Goal: Task Accomplishment & Management: Use online tool/utility

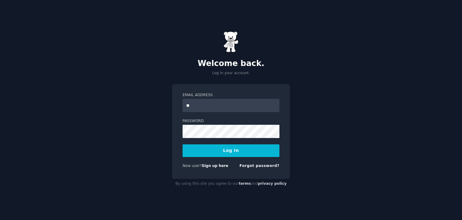
type input "**********"
click at [232, 151] on button "Log In" at bounding box center [231, 150] width 97 height 13
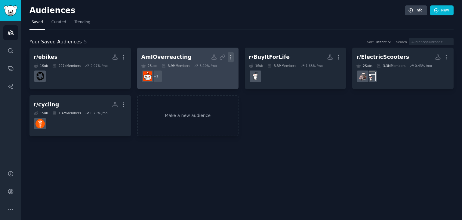
click at [234, 58] on icon "button" at bounding box center [231, 57] width 6 height 6
click at [222, 71] on div "Delete" at bounding box center [210, 70] width 29 height 13
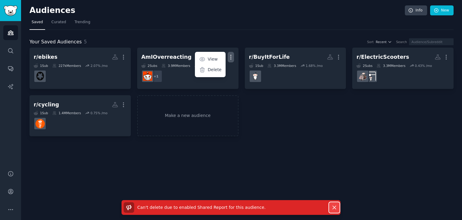
click at [330, 204] on button "Dismiss" at bounding box center [334, 207] width 11 height 11
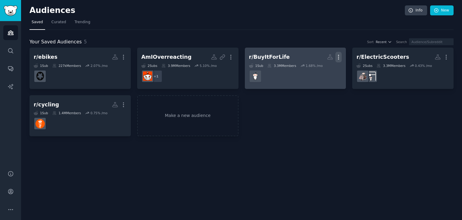
click at [339, 58] on icon "button" at bounding box center [339, 57] width 6 height 6
click at [312, 70] on icon at bounding box center [310, 69] width 4 height 5
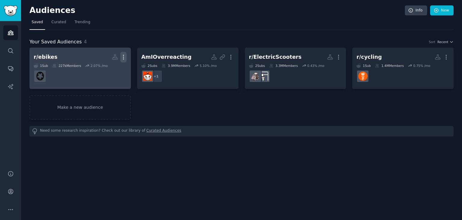
click at [126, 57] on icon "button" at bounding box center [123, 57] width 6 height 6
click at [111, 65] on div "Delete" at bounding box center [102, 70] width 29 height 13
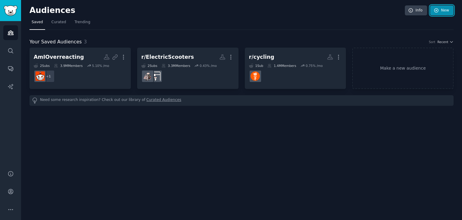
click at [445, 6] on link "New" at bounding box center [441, 10] width 23 height 10
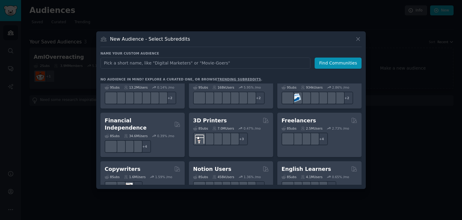
scroll to position [289, 0]
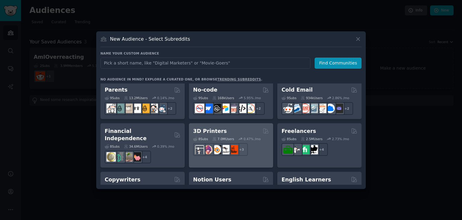
click at [208, 130] on h2 "3D Printers" at bounding box center [210, 131] width 34 height 8
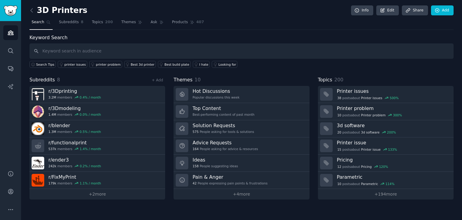
click at [60, 10] on h2 "3D Printers" at bounding box center [58, 11] width 58 height 10
copy h2 "3D Printers"
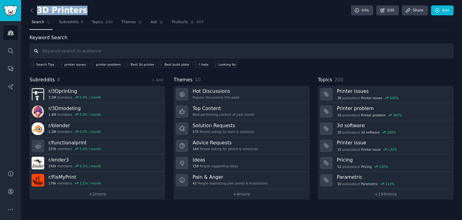
click at [106, 54] on input "text" at bounding box center [241, 50] width 424 height 15
paste input "r/coffeestations"
type input "r/coffeestations"
click at [34, 12] on icon at bounding box center [32, 10] width 6 height 6
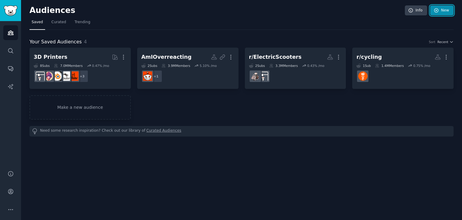
click at [436, 9] on icon at bounding box center [436, 10] width 5 height 5
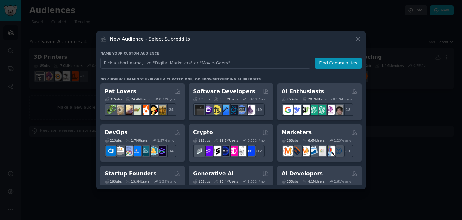
click at [258, 60] on input "text" at bounding box center [206, 62] width 210 height 11
type input "r/coffeestations"
click at [341, 61] on button "Find Communities" at bounding box center [338, 62] width 47 height 11
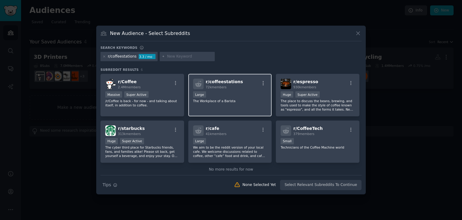
click at [211, 110] on div "r/ coffeestations 72k members Large The Workplace of a Barista" at bounding box center [230, 95] width 84 height 42
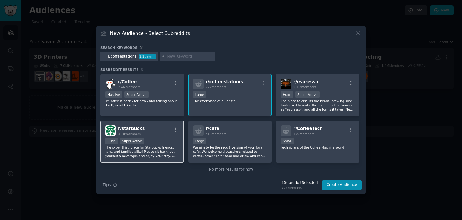
click at [172, 123] on div "r/ starbucks 313k members Huge Super Active The cyber third place for Starbucks…" at bounding box center [143, 141] width 84 height 42
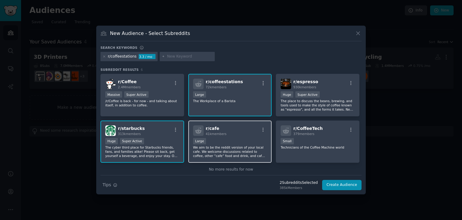
click at [235, 124] on div "r/ cafe 41k members 10,000 - 100,000 members Large We aim to be the reddit vers…" at bounding box center [230, 141] width 84 height 42
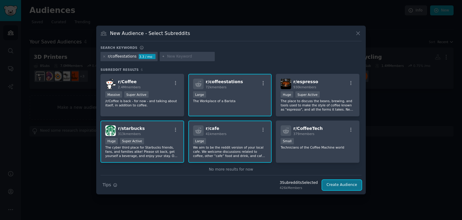
click at [337, 181] on button "Create Audience" at bounding box center [342, 185] width 40 height 10
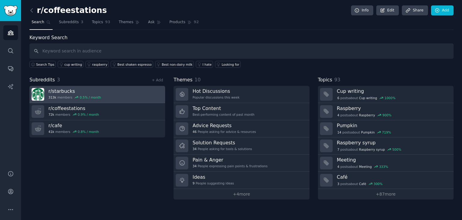
click at [108, 95] on link "r/ starbucks 313k members 0.5 % / month" at bounding box center [97, 94] width 136 height 17
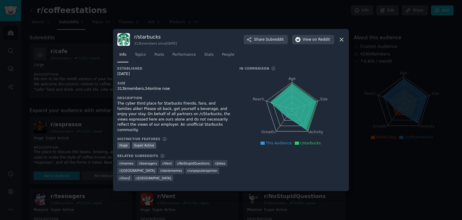
click at [342, 39] on icon at bounding box center [341, 39] width 3 height 3
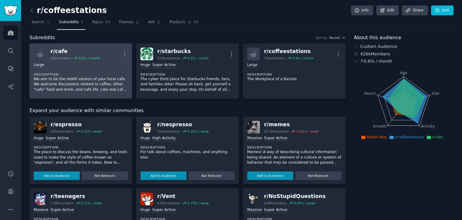
click at [54, 50] on div "r/ cafe" at bounding box center [76, 52] width 50 height 8
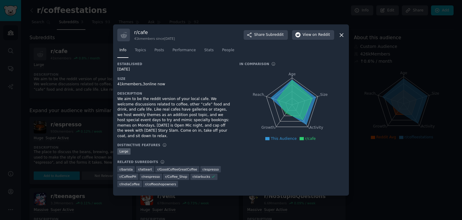
click at [341, 38] on icon at bounding box center [342, 35] width 6 height 6
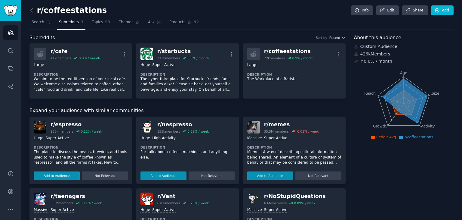
scroll to position [90, 0]
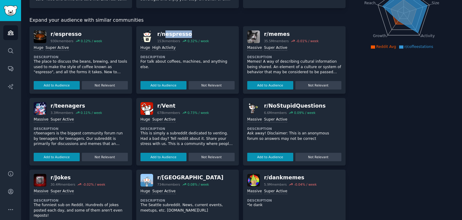
drag, startPoint x: 188, startPoint y: 32, endPoint x: 163, endPoint y: 33, distance: 25.0
click at [163, 33] on div "r/ nespresso" at bounding box center [183, 34] width 52 height 8
drag, startPoint x: 288, startPoint y: 34, endPoint x: 264, endPoint y: 34, distance: 24.4
click at [264, 34] on div "r/ memes" at bounding box center [291, 34] width 55 height 8
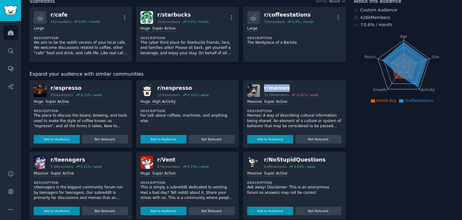
scroll to position [0, 0]
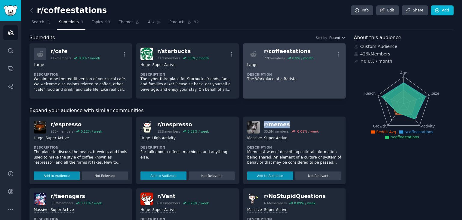
click at [284, 78] on p "The Workplace of a Barista" at bounding box center [294, 78] width 94 height 5
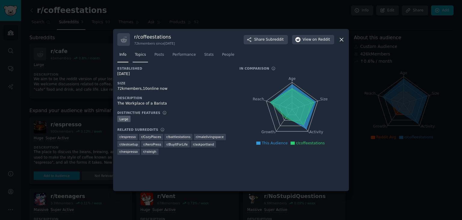
click at [144, 54] on span "Topics" at bounding box center [140, 54] width 11 height 5
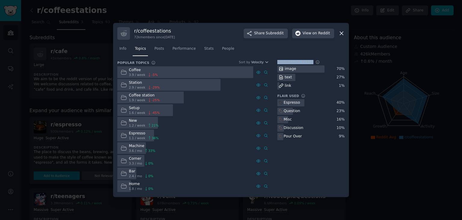
drag, startPoint x: 276, startPoint y: 61, endPoint x: 307, endPoint y: 61, distance: 31.3
click at [307, 61] on div "Popular Topics Sort by Velocity Coffee 3.9 / week -5 % Station 2.9 / week -29 %…" at bounding box center [231, 126] width 228 height 133
drag, startPoint x: 294, startPoint y: 70, endPoint x: 284, endPoint y: 67, distance: 10.1
click at [284, 67] on div "image" at bounding box center [287, 69] width 20 height 8
click at [274, 54] on nav "Info Topics Posts Performance Stats People" at bounding box center [231, 50] width 228 height 12
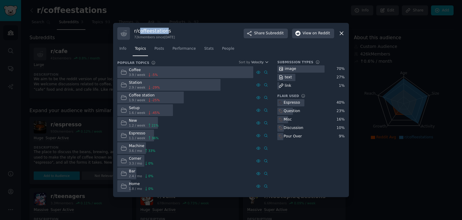
drag, startPoint x: 166, startPoint y: 32, endPoint x: 139, endPoint y: 30, distance: 27.4
click at [139, 30] on h3 "r/ coffeestations" at bounding box center [154, 31] width 41 height 6
click at [154, 29] on h3 "r/ coffeestations" at bounding box center [154, 31] width 41 height 6
drag, startPoint x: 172, startPoint y: 29, endPoint x: 135, endPoint y: 30, distance: 36.7
click at [135, 30] on h3 "r/ coffeestations" at bounding box center [154, 31] width 41 height 6
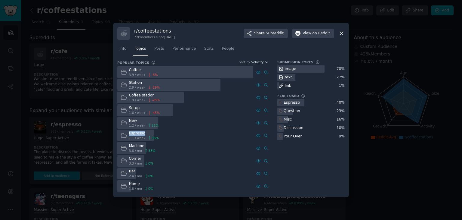
drag, startPoint x: 143, startPoint y: 132, endPoint x: 125, endPoint y: 132, distance: 17.5
click at [125, 132] on div "Espresso 1.1 / week 36 %" at bounding box center [139, 135] width 45 height 12
drag, startPoint x: 144, startPoint y: 144, endPoint x: 127, endPoint y: 144, distance: 16.9
click at [127, 144] on div "Machine 3.6 / mo 33 %" at bounding box center [137, 148] width 41 height 12
drag, startPoint x: 140, startPoint y: 158, endPoint x: 126, endPoint y: 158, distance: 13.3
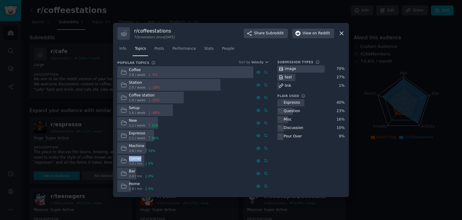
click at [126, 158] on div "Corner 3.3 / mo 0 %" at bounding box center [136, 161] width 39 height 12
drag, startPoint x: 141, startPoint y: 122, endPoint x: 130, endPoint y: 121, distance: 10.9
click at [130, 121] on div "New" at bounding box center [144, 120] width 30 height 5
click at [154, 51] on link "Posts" at bounding box center [159, 50] width 14 height 12
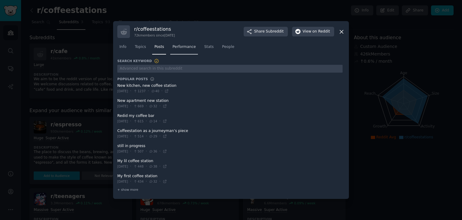
click at [183, 48] on span "Performance" at bounding box center [183, 46] width 23 height 5
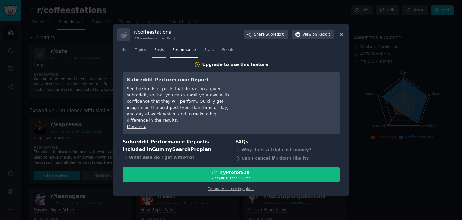
drag, startPoint x: 153, startPoint y: 57, endPoint x: 158, endPoint y: 56, distance: 5.0
click at [154, 57] on link "Posts" at bounding box center [159, 51] width 14 height 12
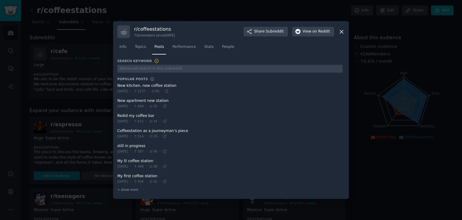
drag, startPoint x: 135, startPoint y: 92, endPoint x: 122, endPoint y: 90, distance: 12.5
click at [122, 90] on div "[DATE] · 1237 · 40 ·" at bounding box center [142, 90] width 51 height 5
drag, startPoint x: 174, startPoint y: 85, endPoint x: 122, endPoint y: 84, distance: 52.7
click at [122, 84] on span at bounding box center [229, 88] width 225 height 15
click at [169, 91] on icon at bounding box center [167, 91] width 4 height 4
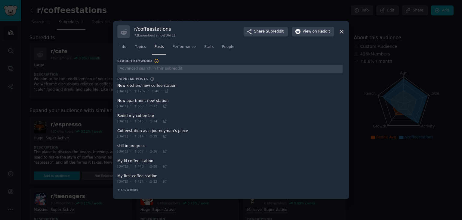
click at [341, 33] on icon at bounding box center [341, 31] width 3 height 3
